Goal: Transaction & Acquisition: Download file/media

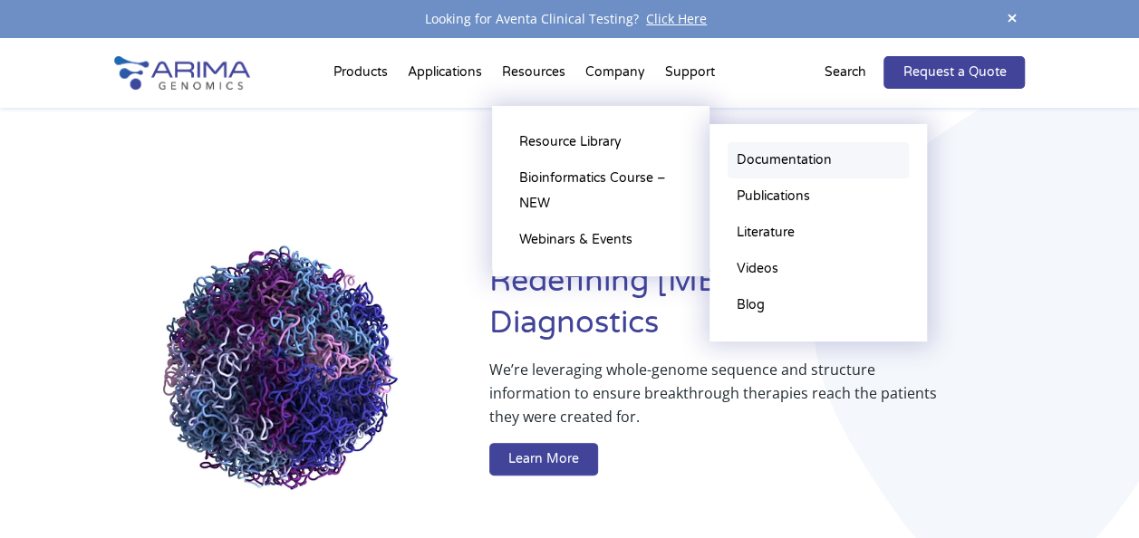
click at [764, 162] on link "Documentation" at bounding box center [817, 160] width 181 height 36
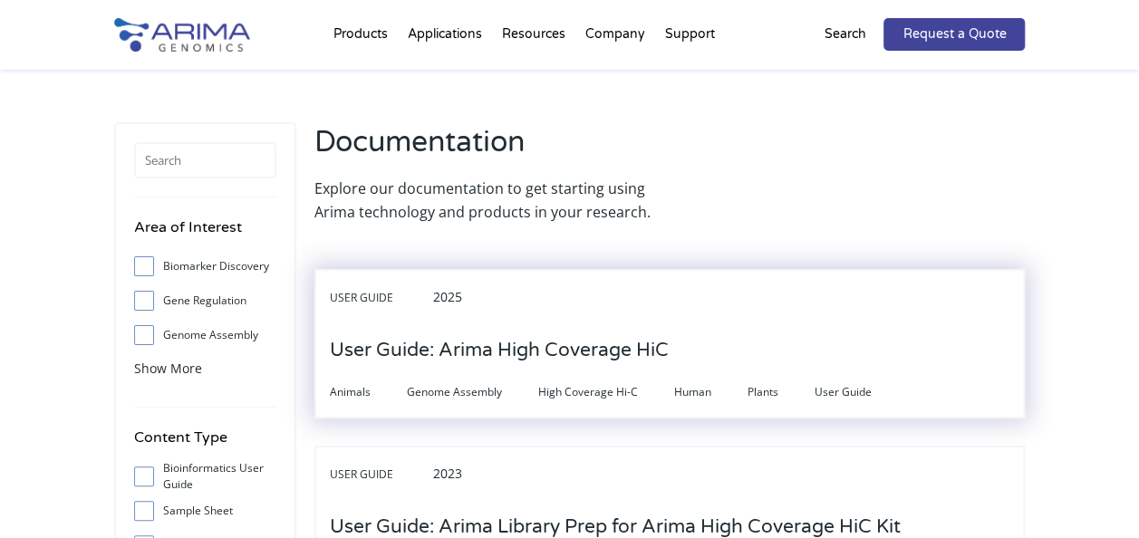
click at [543, 357] on h3 "User Guide: Arima High Coverage HiC" at bounding box center [499, 350] width 339 height 56
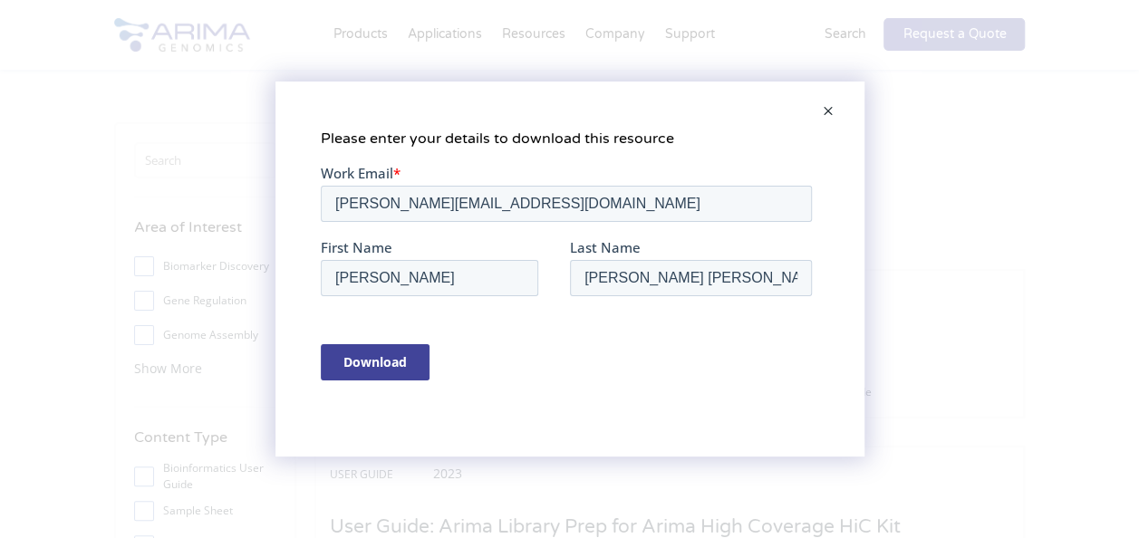
click at [416, 352] on input "Download" at bounding box center [374, 361] width 109 height 36
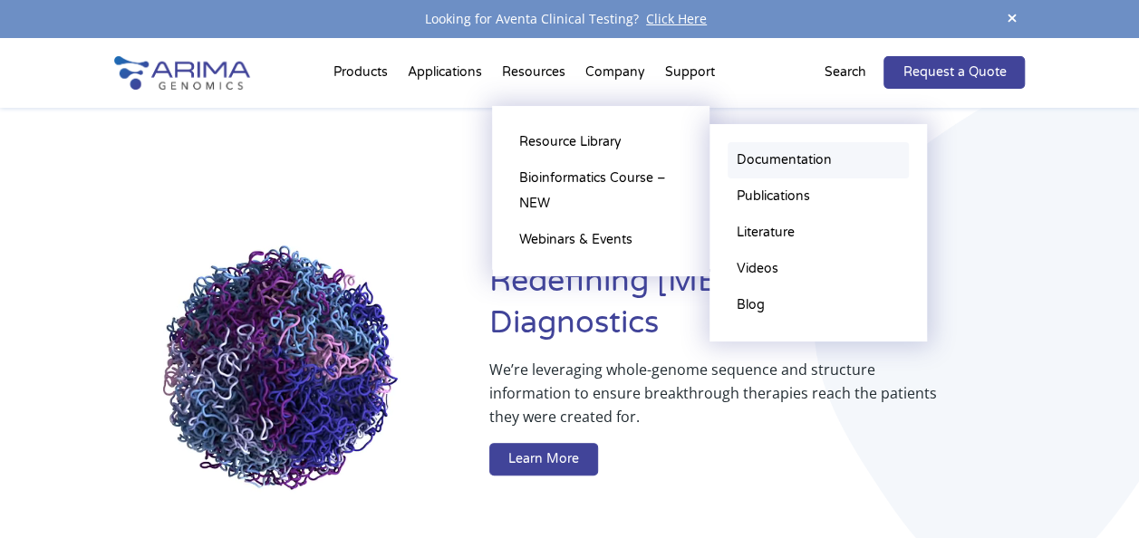
click at [812, 163] on link "Documentation" at bounding box center [817, 160] width 181 height 36
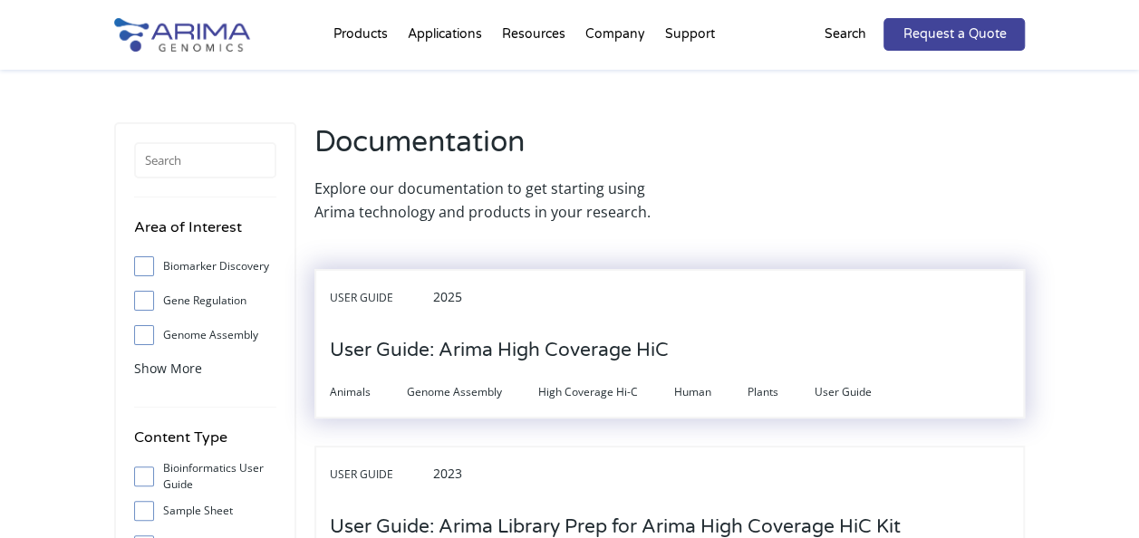
click at [567, 338] on h3 "User Guide: Arima High Coverage HiC" at bounding box center [499, 350] width 339 height 56
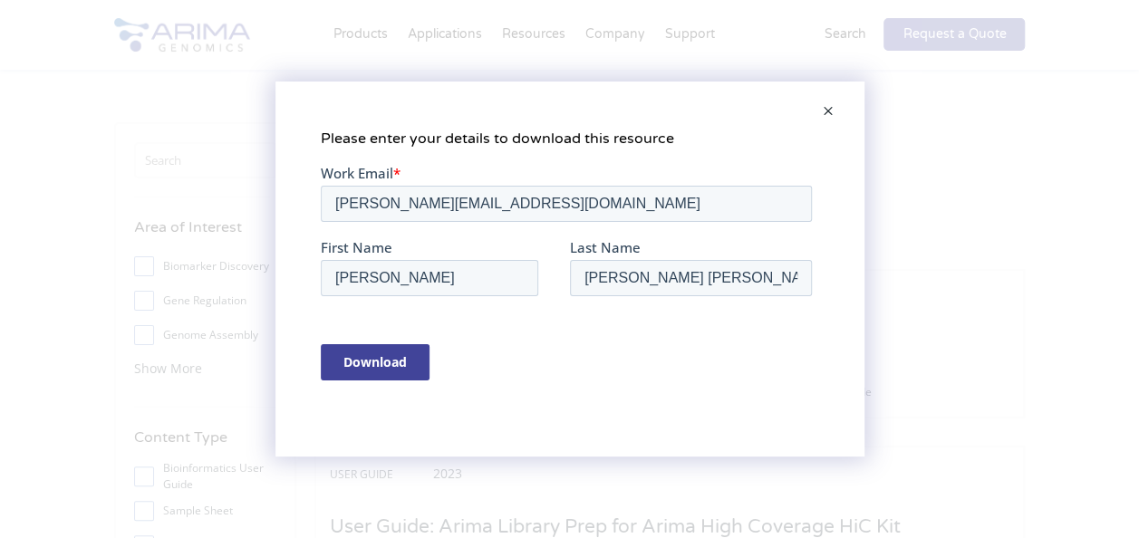
click at [401, 360] on input "Download" at bounding box center [374, 361] width 109 height 36
